Goal: Information Seeking & Learning: Learn about a topic

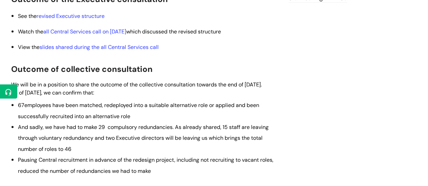
scroll to position [169, 0]
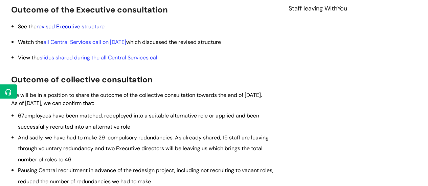
click at [88, 24] on link "revised Executive structure" at bounding box center [71, 26] width 68 height 7
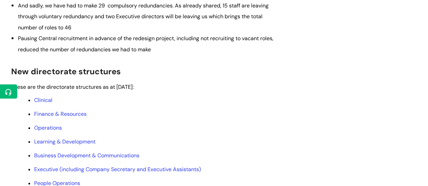
scroll to position [305, 0]
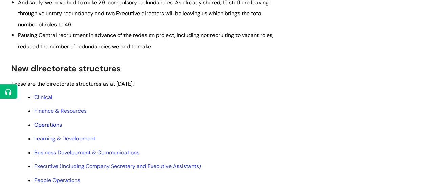
click at [47, 129] on link "Operations" at bounding box center [48, 124] width 28 height 7
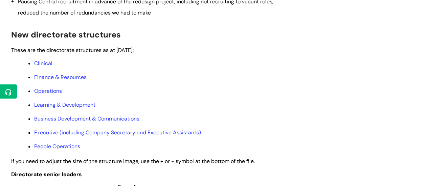
scroll to position [372, 0]
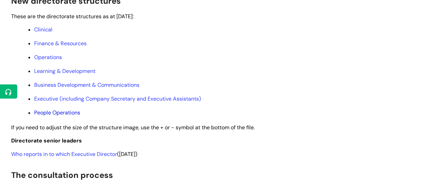
click at [73, 116] on link "People Operations" at bounding box center [57, 112] width 46 height 7
